Goal: Task Accomplishment & Management: Manage account settings

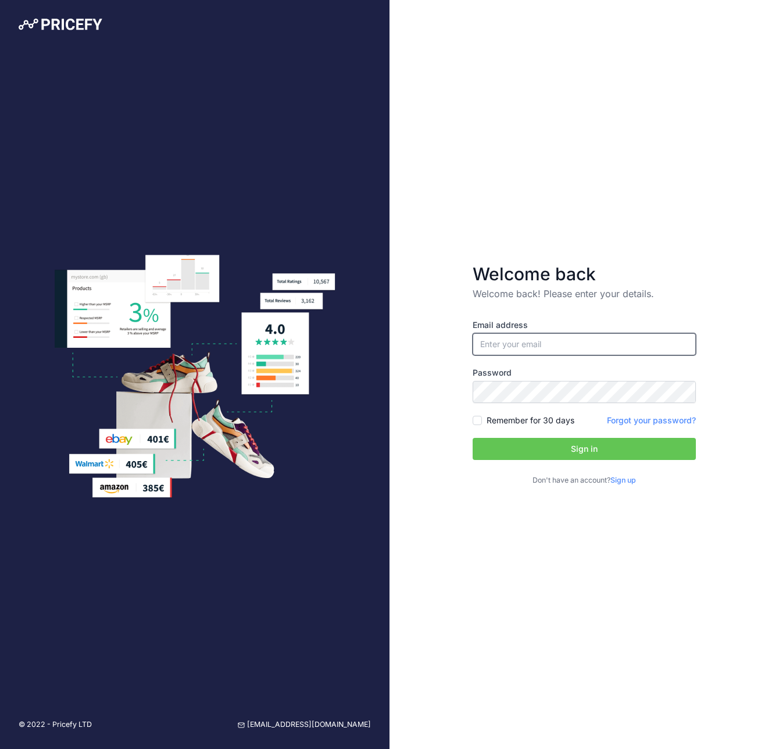
type input "[EMAIL_ADDRESS][DOMAIN_NAME]"
click at [562, 446] on button "Sign in" at bounding box center [584, 449] width 223 height 22
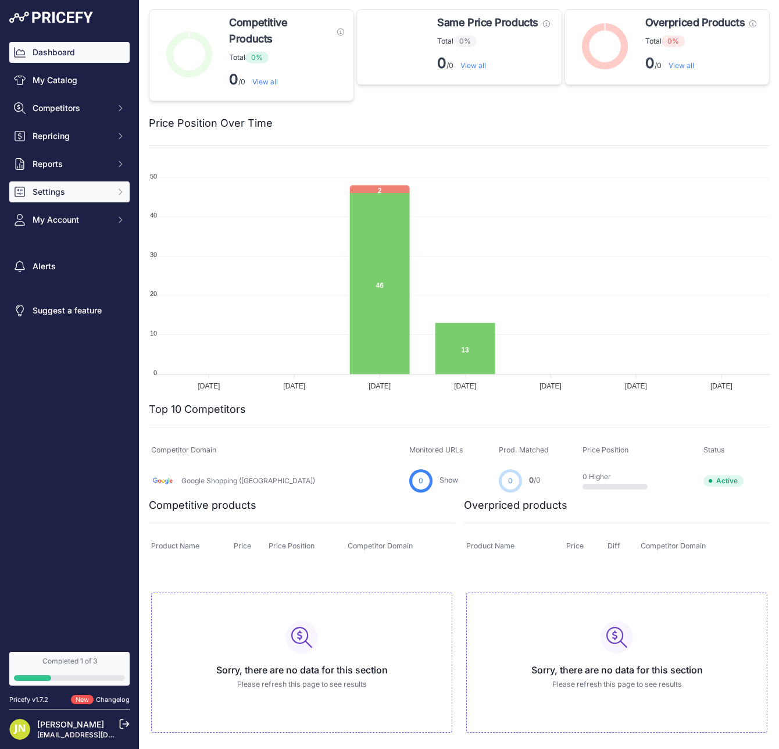
click at [83, 192] on span "Settings" at bounding box center [71, 192] width 76 height 12
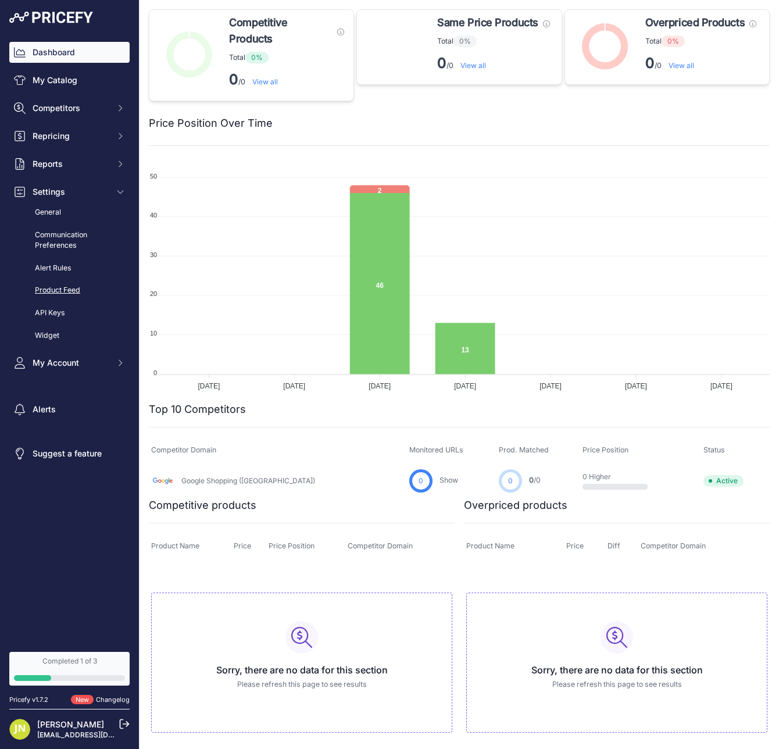
click at [73, 294] on link "Product Feed" at bounding box center [69, 290] width 120 height 20
